Goal: Task Accomplishment & Management: Use online tool/utility

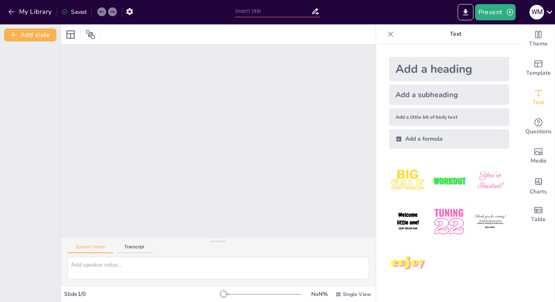
click at [430, 75] on div "Add a heading" at bounding box center [449, 69] width 120 height 24
click at [449, 181] on img at bounding box center [449, 181] width 38 height 38
click at [233, 292] on div at bounding box center [263, 294] width 78 height 6
click at [242, 294] on div at bounding box center [263, 294] width 78 height 6
click at [401, 220] on img at bounding box center [408, 222] width 38 height 38
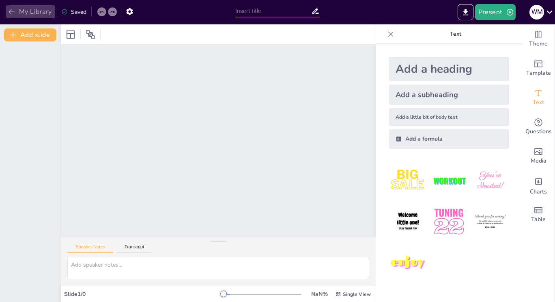
click at [41, 11] on button "My Library" at bounding box center [30, 11] width 49 height 13
